Goal: Check status

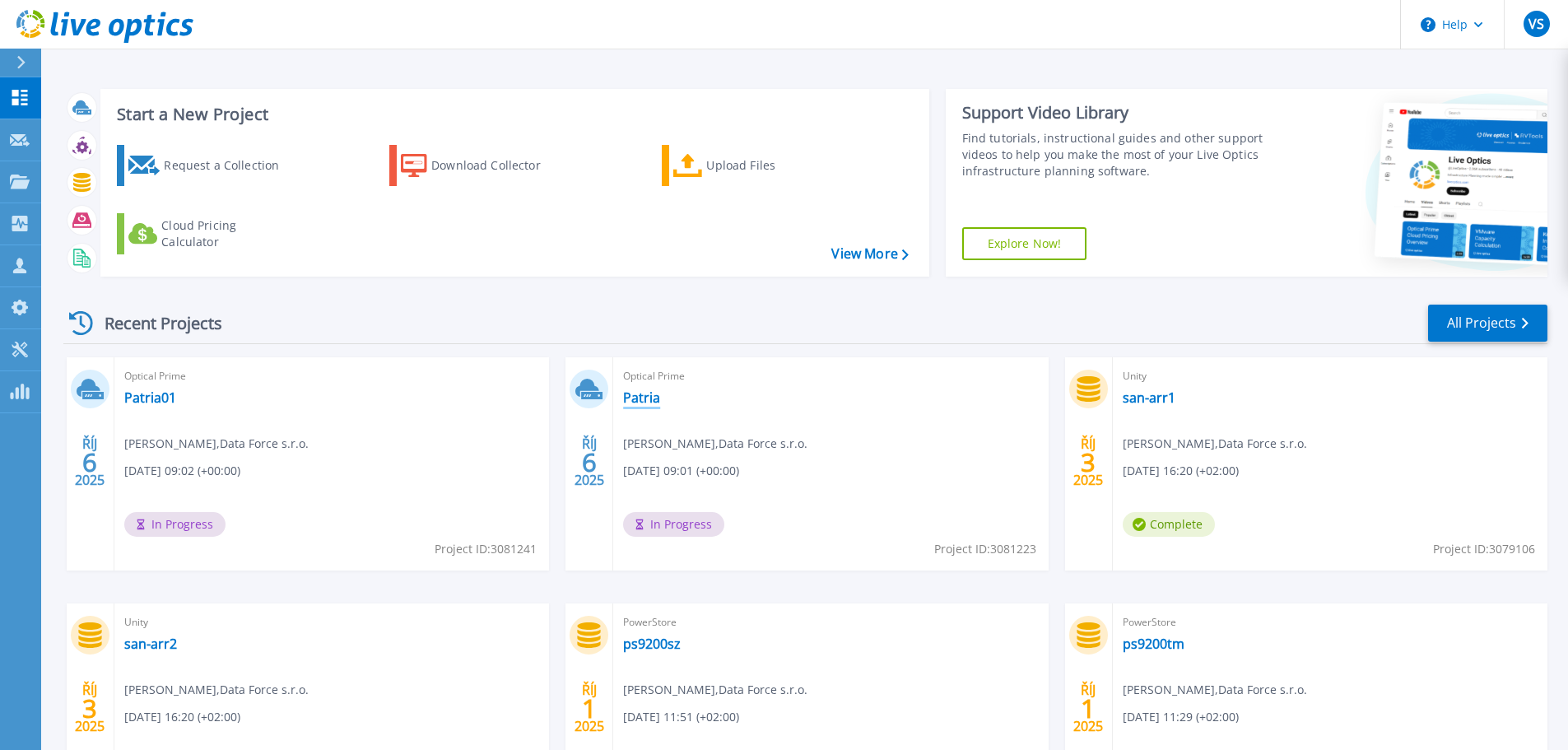
click at [638, 401] on link "Patria" at bounding box center [642, 397] width 37 height 17
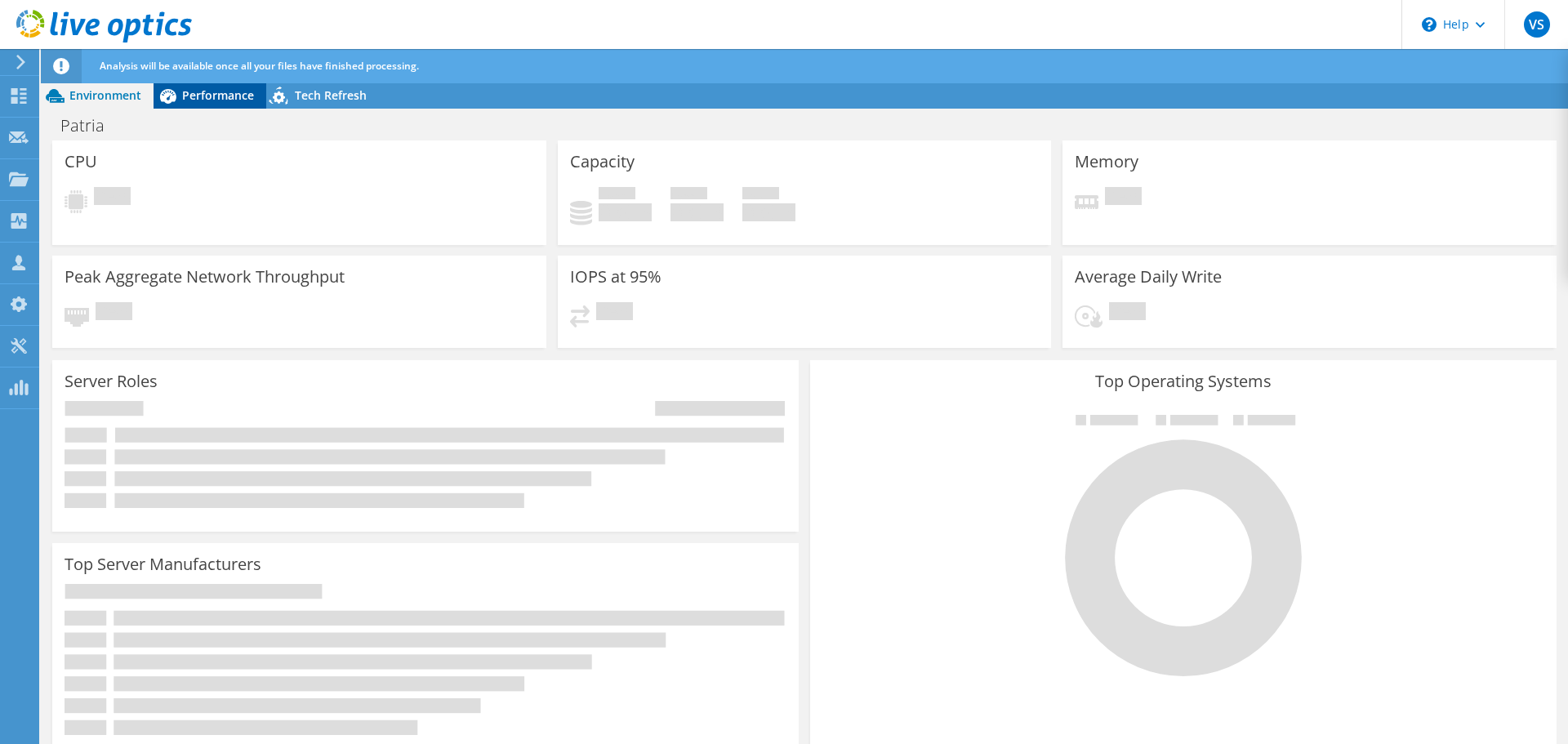
click at [201, 102] on span "Performance" at bounding box center [218, 95] width 72 height 16
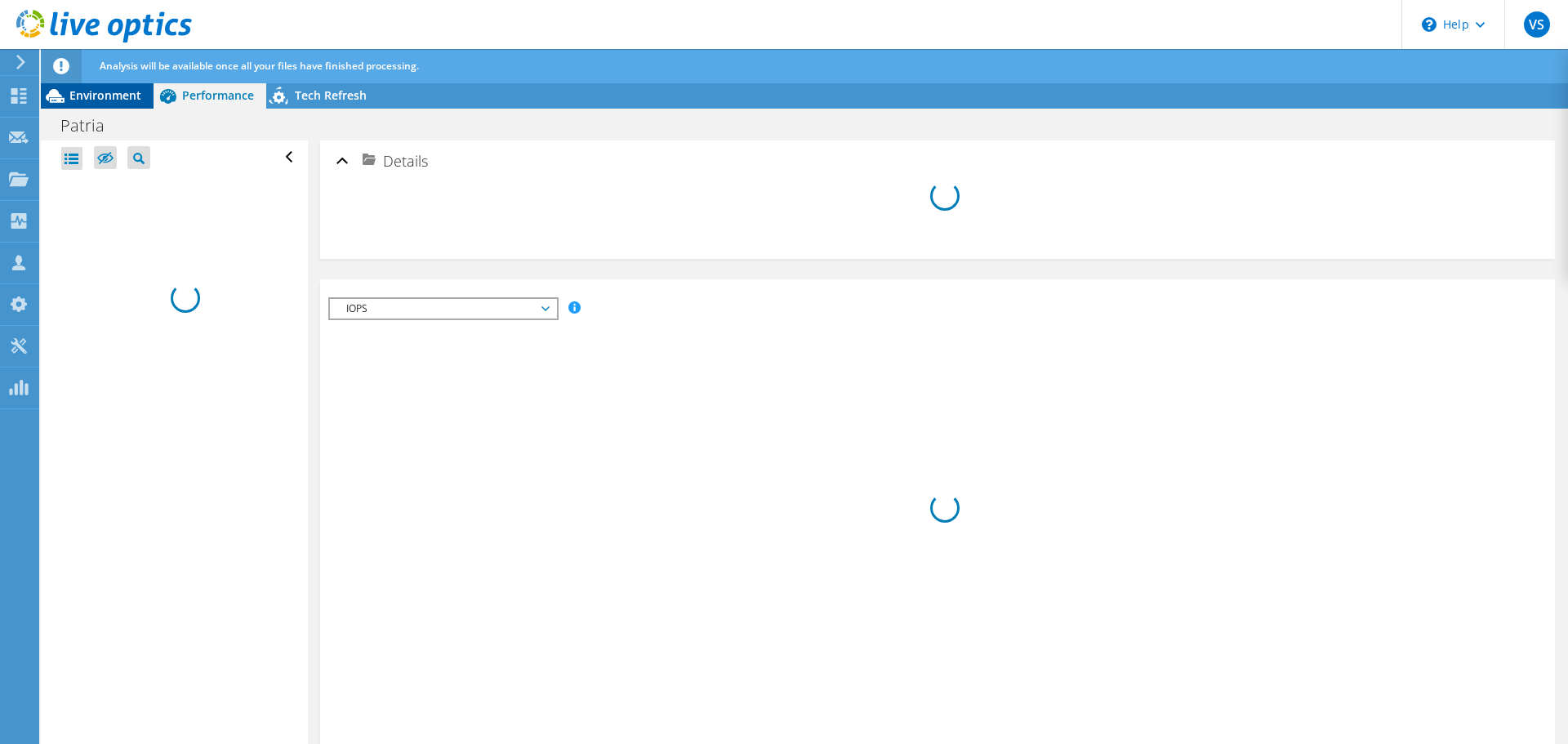
click at [93, 93] on span "Environment" at bounding box center [105, 95] width 72 height 16
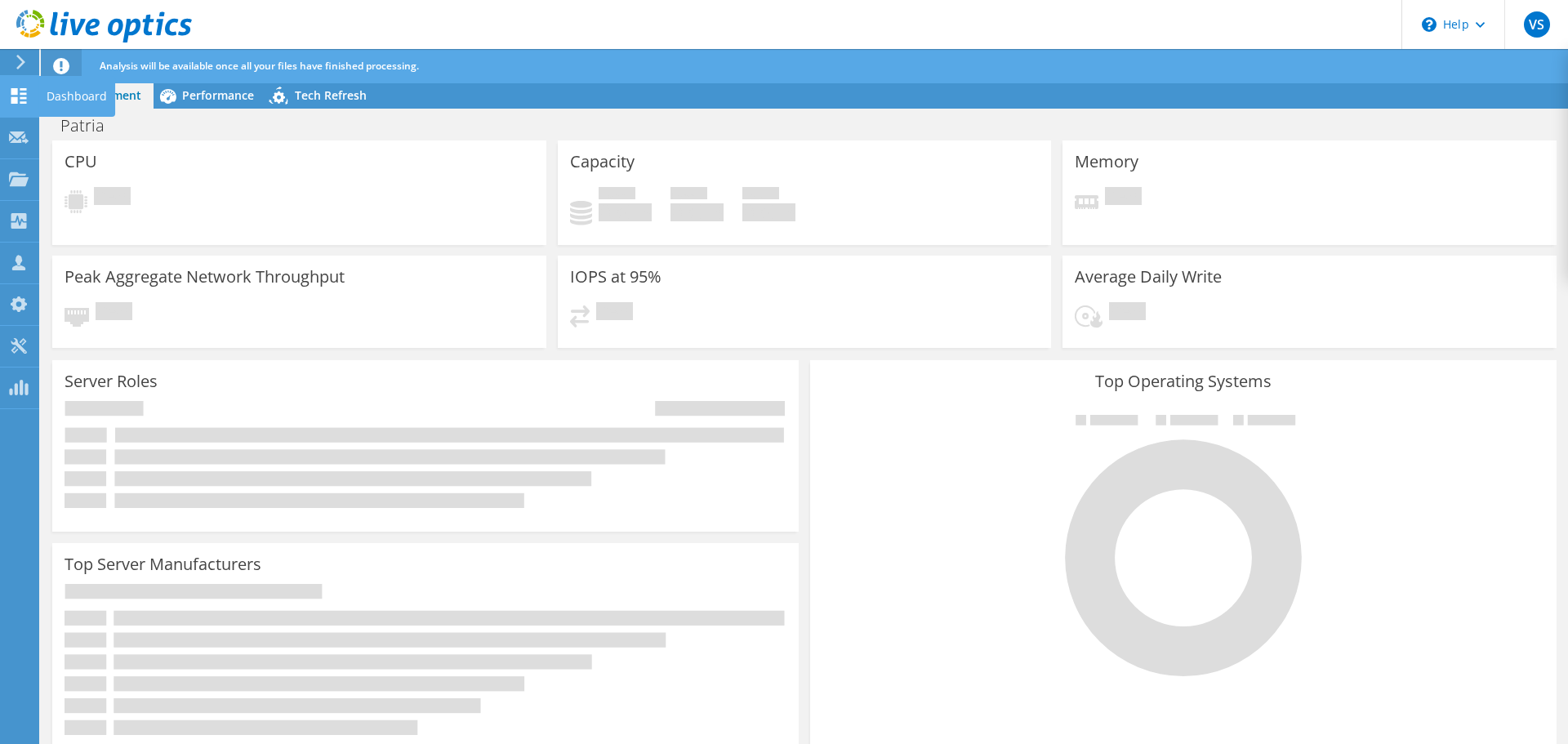
click at [21, 95] on icon at bounding box center [18, 96] width 20 height 16
